Goal: Task Accomplishment & Management: Complete application form

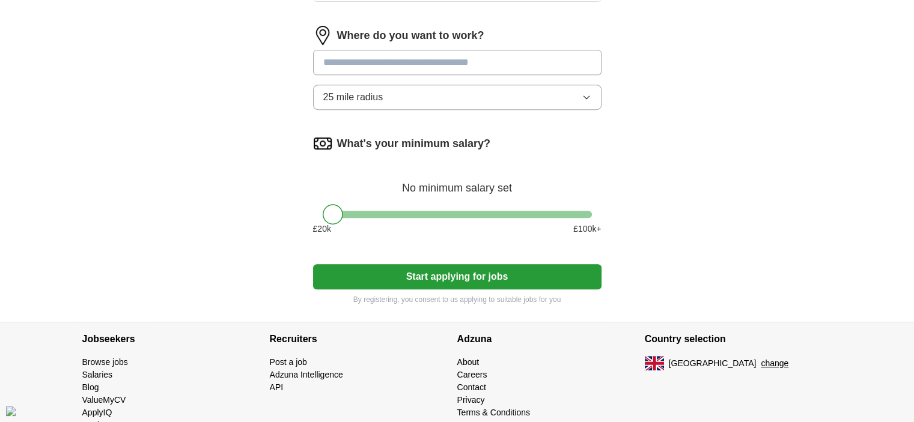
scroll to position [541, 0]
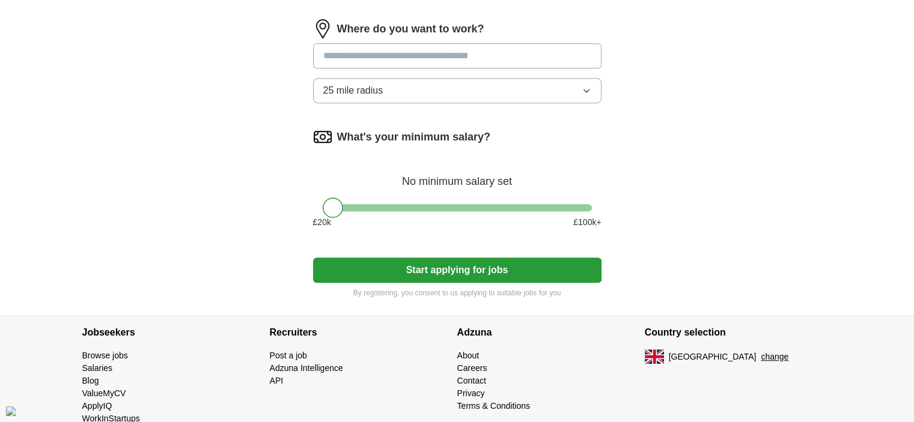
click at [526, 271] on button "Start applying for jobs" at bounding box center [457, 270] width 288 height 25
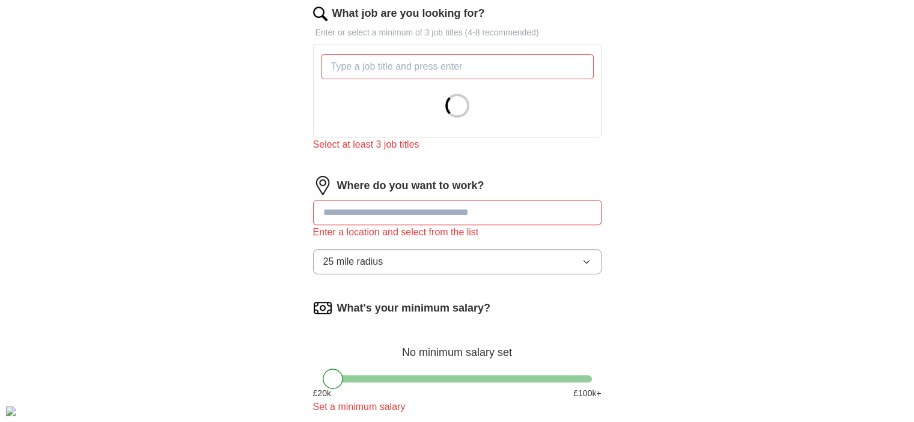
scroll to position [360, 0]
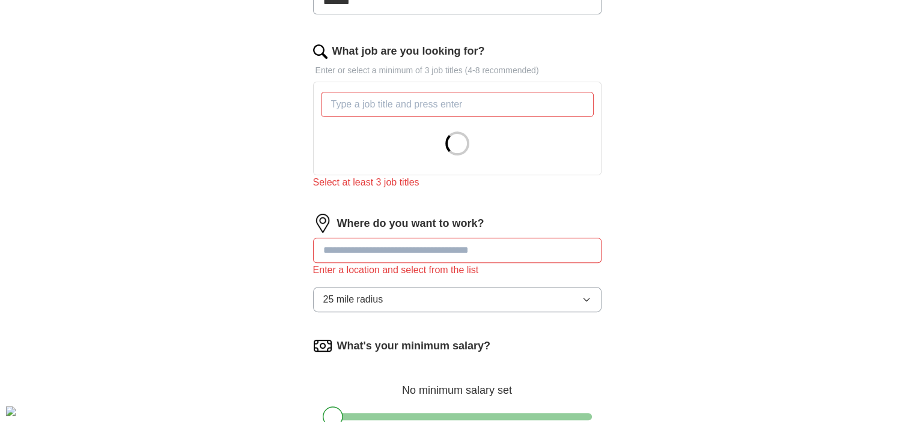
click at [524, 249] on input at bounding box center [457, 250] width 288 height 25
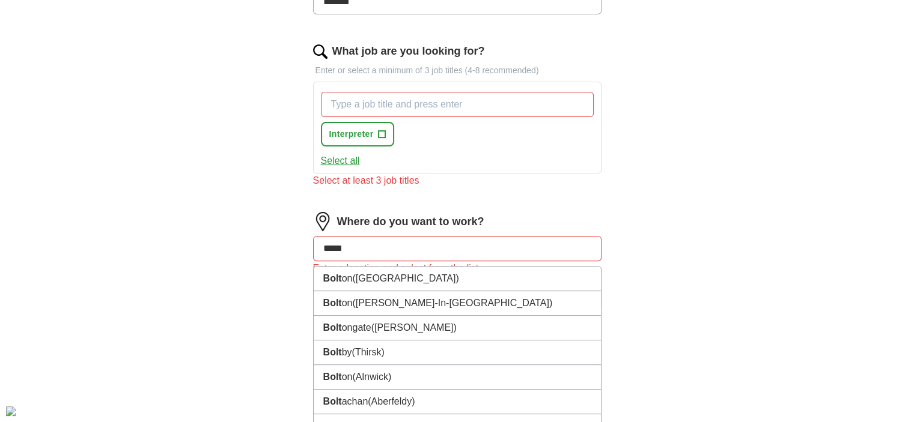
type input "******"
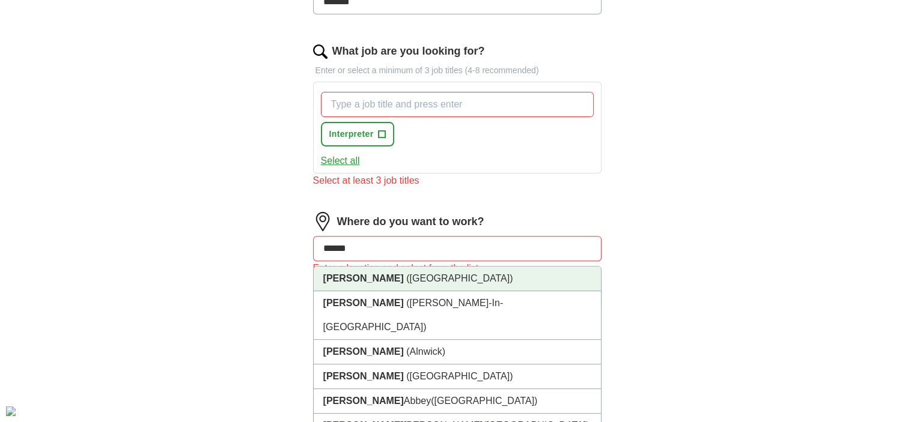
click at [476, 273] on li "[GEOGRAPHIC_DATA] ([GEOGRAPHIC_DATA])" at bounding box center [457, 279] width 287 height 25
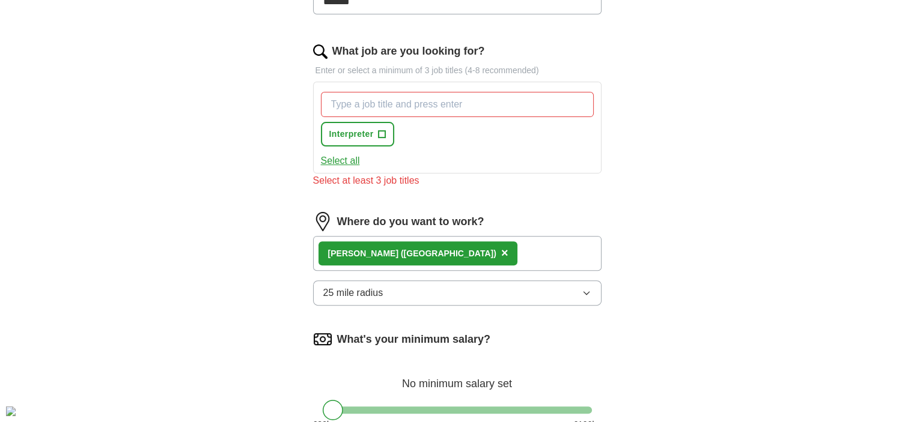
click at [486, 261] on div "[PERSON_NAME] ([GEOGRAPHIC_DATA]) ×" at bounding box center [457, 253] width 288 height 35
click at [387, 127] on button "Interpreter +" at bounding box center [358, 134] width 74 height 25
click at [413, 99] on input "What job are you looking for?" at bounding box center [457, 104] width 273 height 25
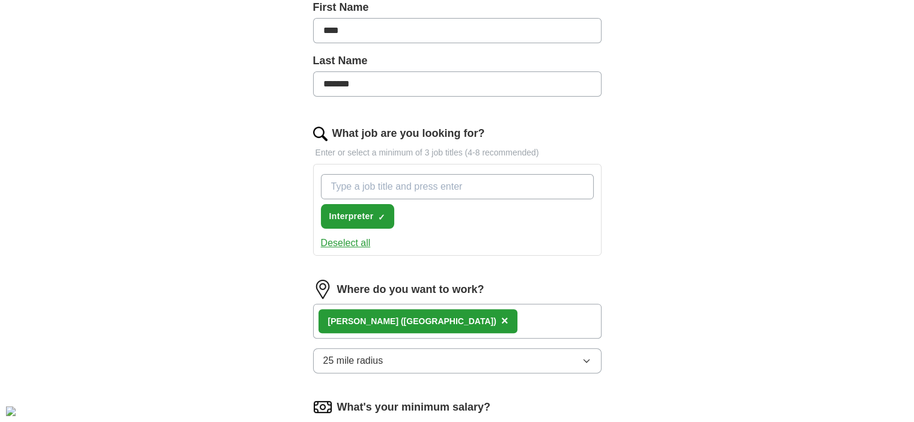
scroll to position [300, 0]
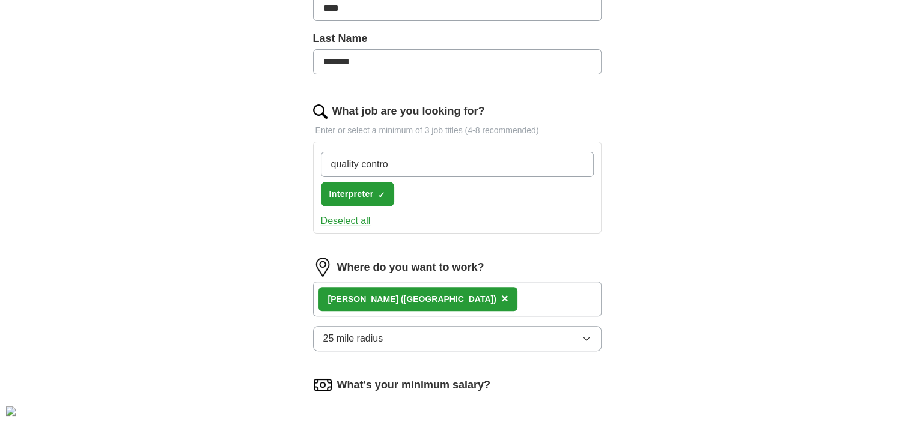
type input "quality control"
type input "remote"
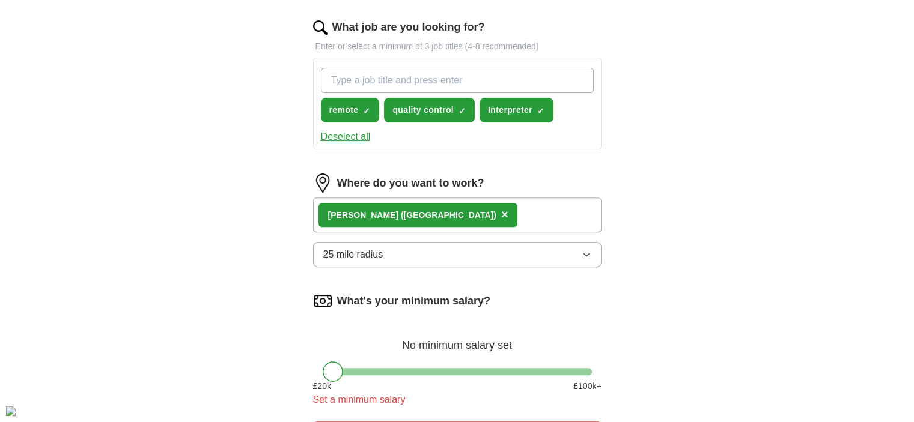
scroll to position [541, 0]
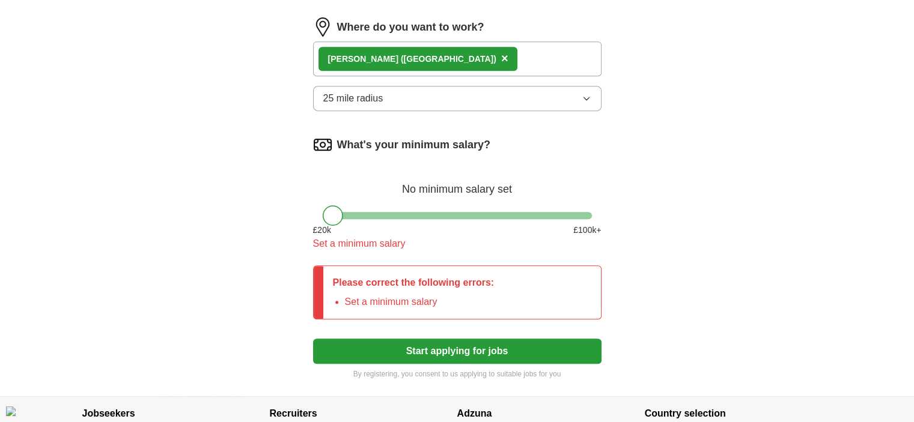
click at [457, 97] on button "25 mile radius" at bounding box center [457, 98] width 288 height 25
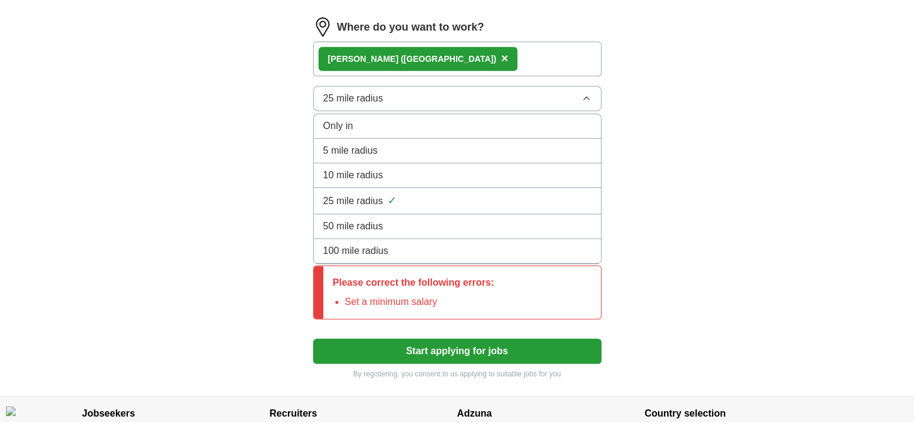
click at [445, 177] on div "10 mile radius" at bounding box center [457, 175] width 268 height 14
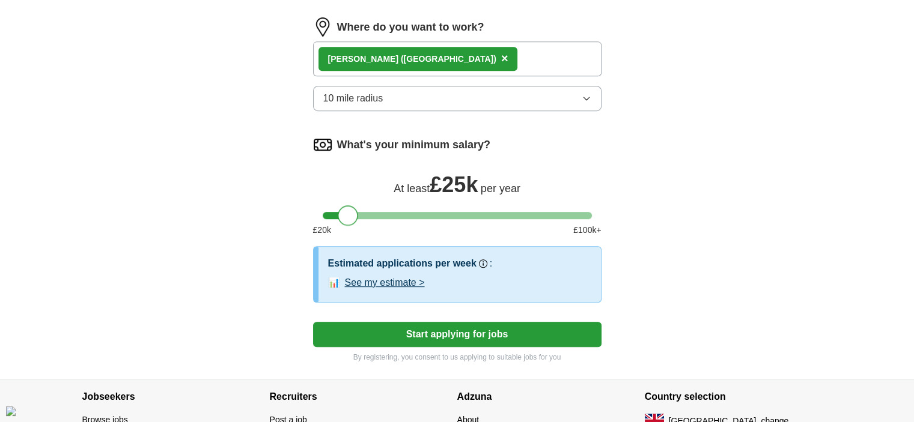
drag, startPoint x: 337, startPoint y: 214, endPoint x: 353, endPoint y: 217, distance: 16.4
click at [353, 217] on div at bounding box center [348, 215] width 20 height 20
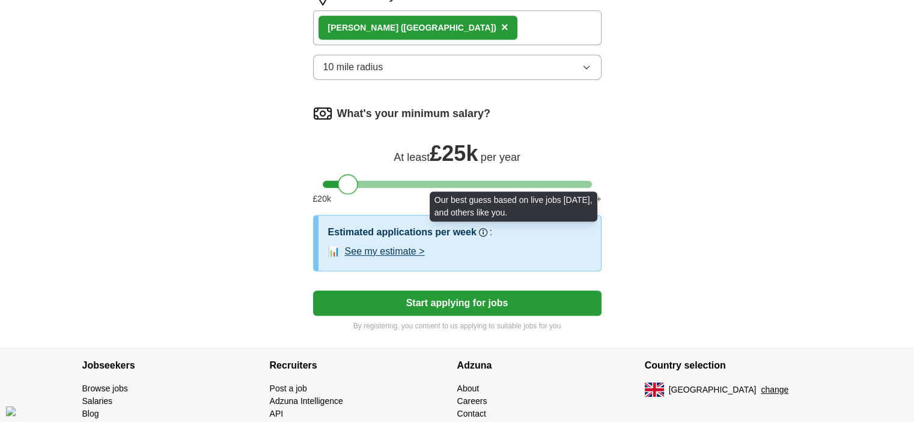
scroll to position [601, 0]
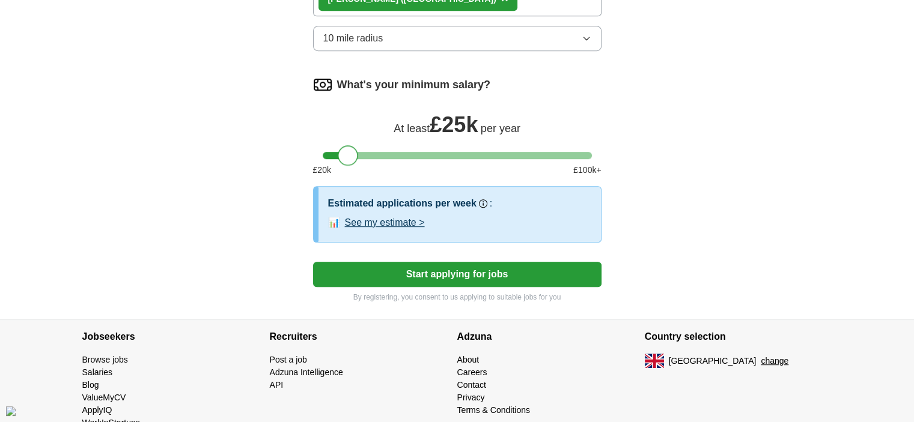
click at [394, 225] on button "See my estimate >" at bounding box center [385, 223] width 80 height 14
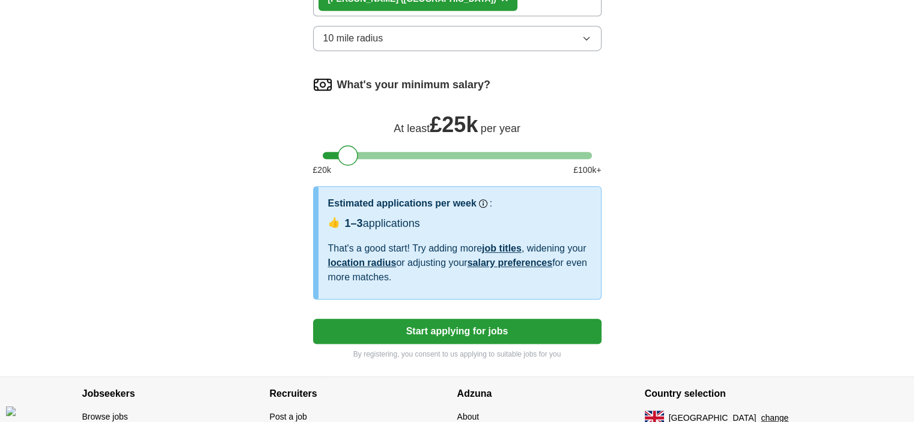
click at [551, 327] on button "Start applying for jobs" at bounding box center [457, 331] width 288 height 25
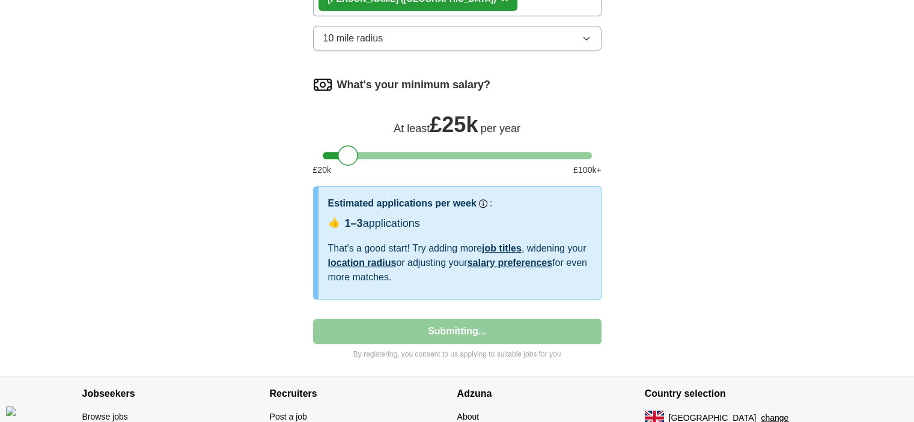
select select "**"
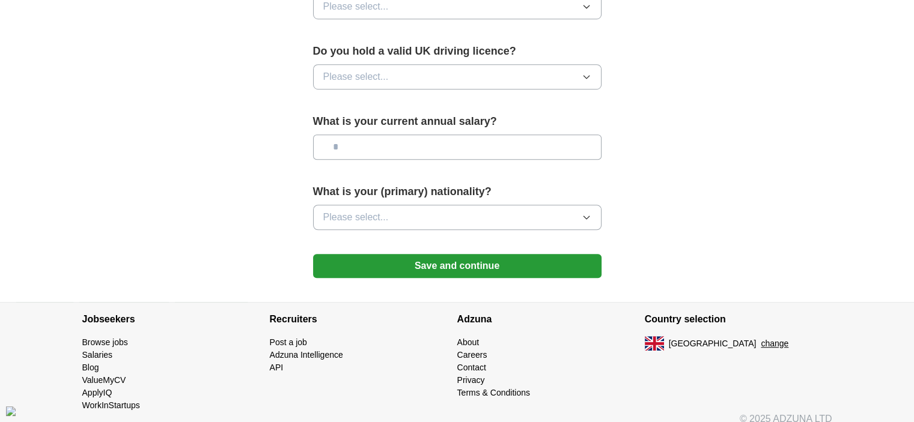
scroll to position [822, 0]
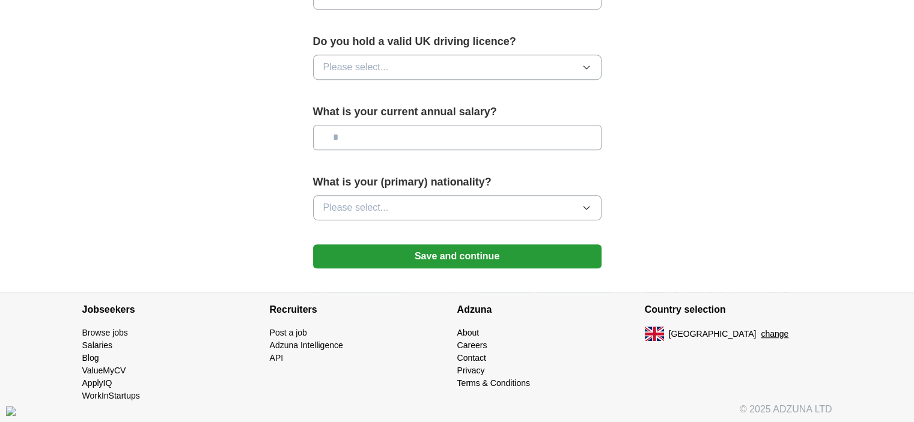
click at [590, 252] on button "Save and continue" at bounding box center [457, 257] width 288 height 24
